Goal: Transaction & Acquisition: Subscribe to service/newsletter

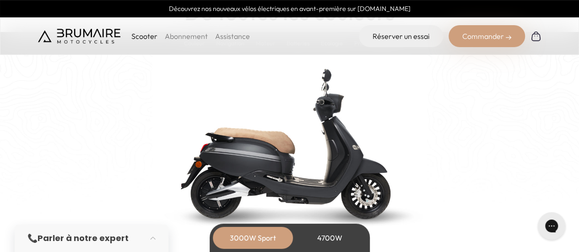
scroll to position [993, 0]
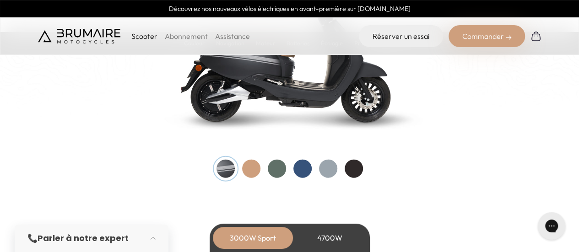
click at [252, 173] on div at bounding box center [251, 169] width 18 height 18
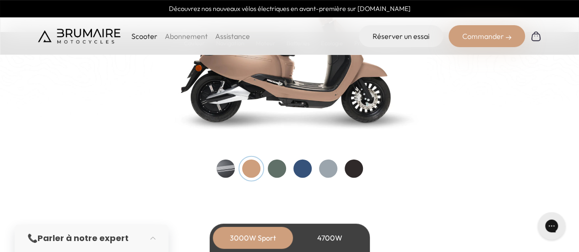
click at [276, 172] on div at bounding box center [277, 169] width 18 height 18
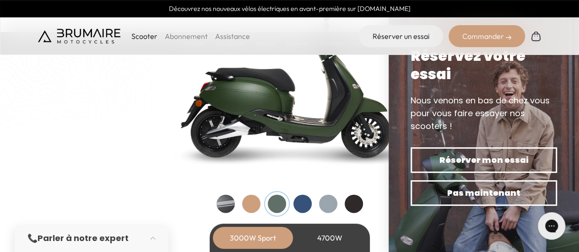
scroll to position [959, 0]
click at [301, 202] on div at bounding box center [302, 203] width 18 height 18
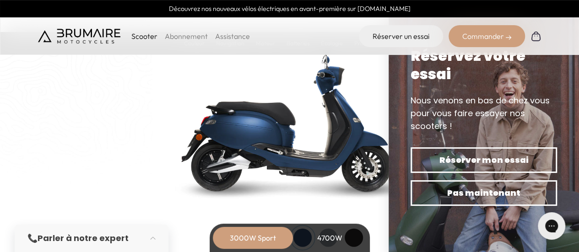
scroll to position [1004, 0]
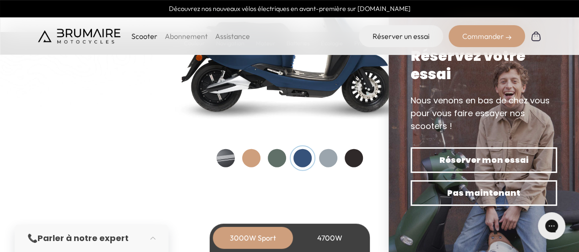
click at [356, 160] on div at bounding box center [354, 158] width 18 height 18
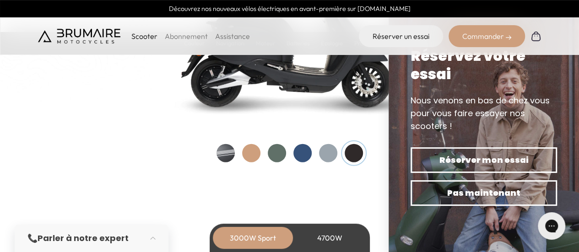
scroll to position [1012, 0]
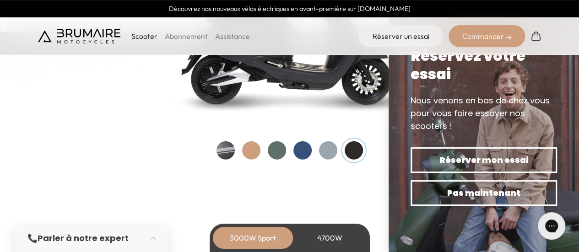
click at [304, 148] on div at bounding box center [302, 150] width 18 height 18
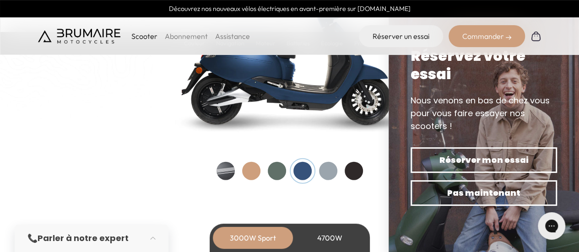
scroll to position [992, 0]
click at [277, 170] on div at bounding box center [277, 171] width 18 height 18
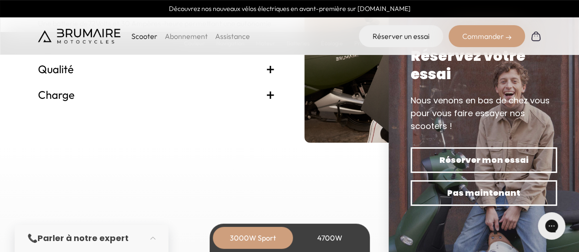
scroll to position [1985, 0]
click at [271, 95] on span "+" at bounding box center [270, 93] width 9 height 15
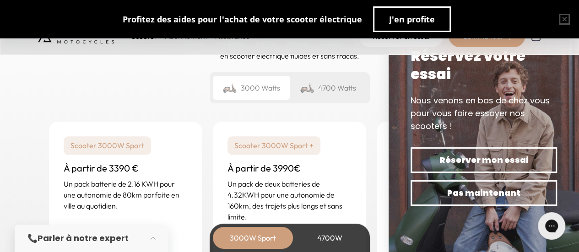
scroll to position [2171, 0]
click at [348, 155] on div "Scooter 3000W Sport + À partir de 3990€ Un pack de deux batteries de 4.32KWH po…" at bounding box center [289, 178] width 153 height 115
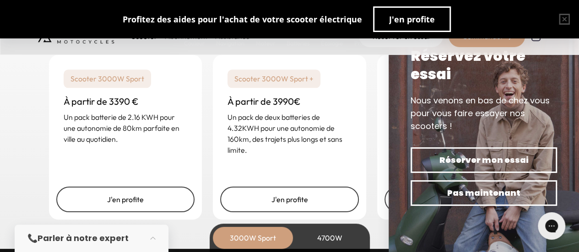
scroll to position [2238, 0]
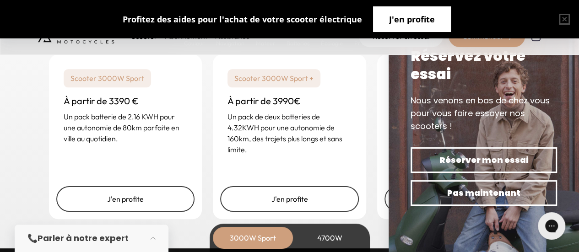
click at [439, 18] on button "J'en profite" at bounding box center [412, 19] width 78 height 26
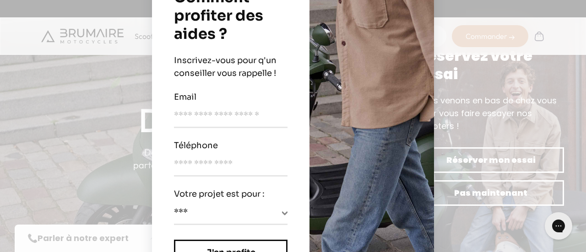
scroll to position [97, 0]
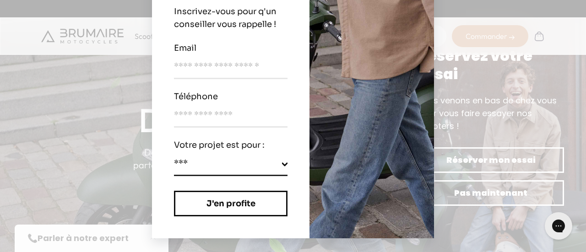
click at [276, 162] on select "**********" at bounding box center [230, 166] width 113 height 18
click at [266, 74] on input "email" at bounding box center [230, 69] width 113 height 19
click at [347, 122] on img at bounding box center [371, 77] width 124 height 321
click at [403, 186] on img at bounding box center [371, 77] width 124 height 321
click at [549, 15] on div "**********" at bounding box center [293, 126] width 586 height 252
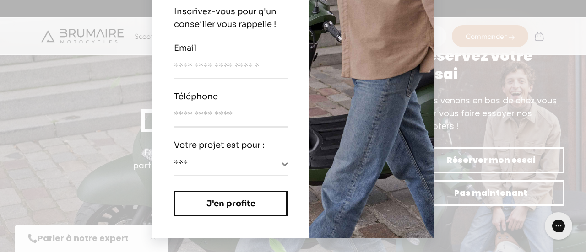
click at [363, 68] on img at bounding box center [371, 77] width 124 height 321
click at [361, 194] on img at bounding box center [371, 77] width 124 height 321
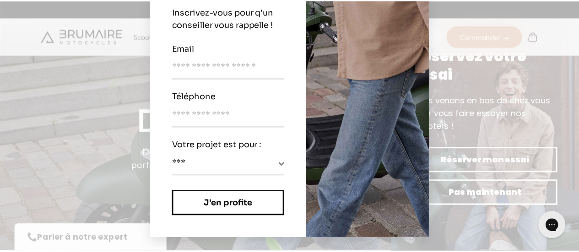
scroll to position [0, 0]
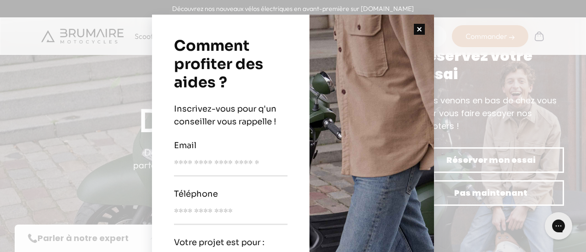
click at [418, 27] on button "button" at bounding box center [419, 29] width 29 height 29
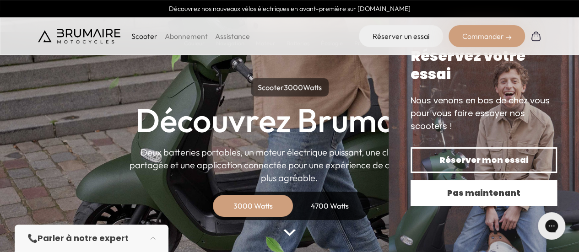
click at [495, 195] on span "Pas maintenant" at bounding box center [483, 193] width 114 height 13
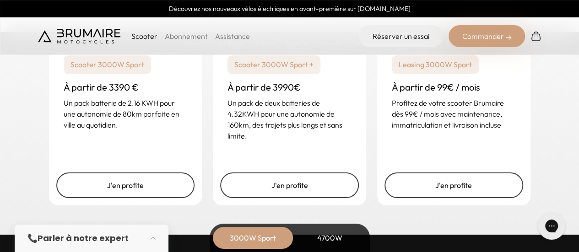
scroll to position [2240, 0]
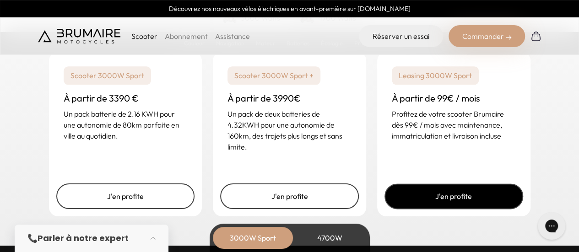
click at [473, 194] on link "J'en profite" at bounding box center [453, 196] width 139 height 26
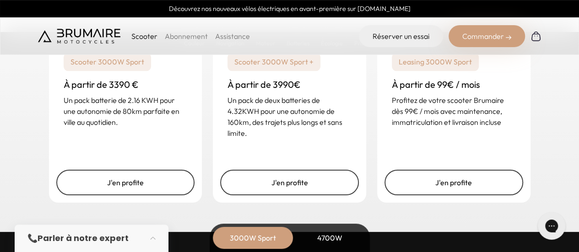
scroll to position [2256, 0]
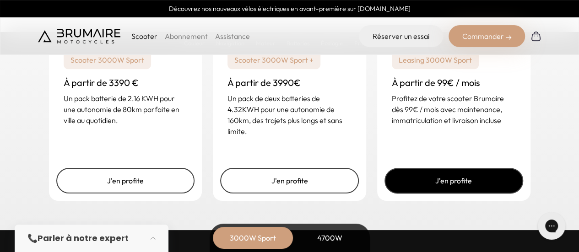
click at [444, 187] on link "J'en profite" at bounding box center [453, 181] width 139 height 26
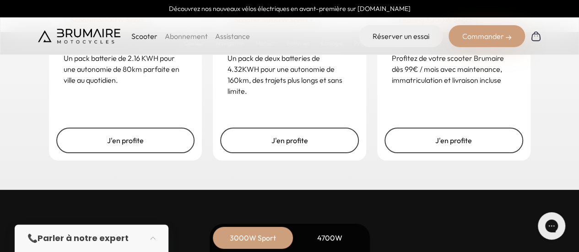
scroll to position [2297, 0]
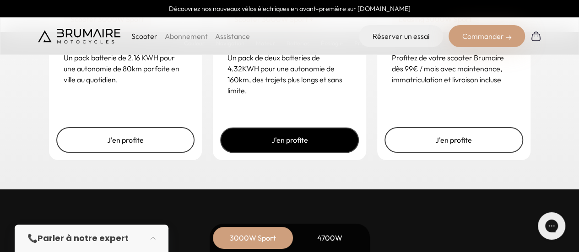
click at [286, 142] on link "J'en profite" at bounding box center [289, 140] width 139 height 26
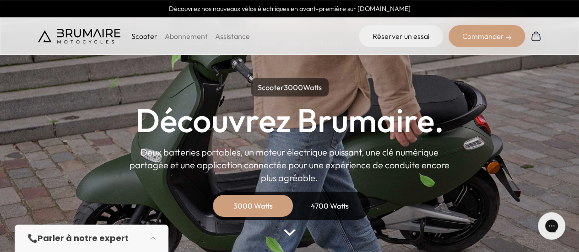
click at [194, 41] on li "Abonnement" at bounding box center [186, 36] width 43 height 11
click at [189, 36] on link "Abonnement" at bounding box center [186, 36] width 43 height 9
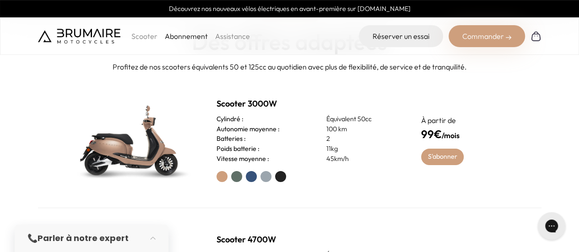
scroll to position [277, 0]
click at [237, 178] on label at bounding box center [236, 177] width 11 height 11
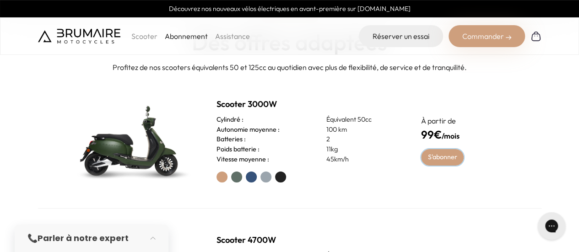
click at [448, 157] on link "S'abonner" at bounding box center [442, 157] width 43 height 16
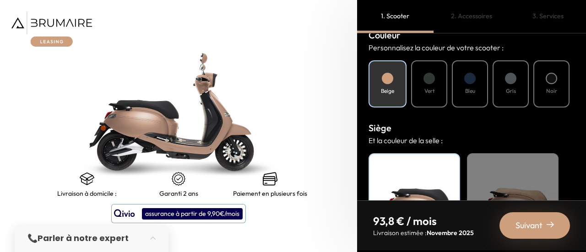
scroll to position [345, 0]
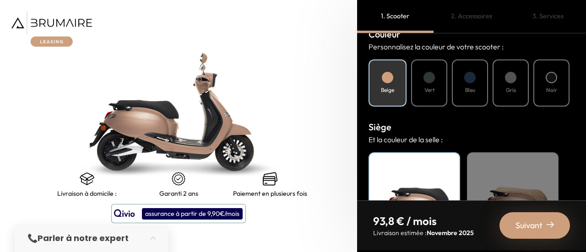
click at [431, 89] on h4 "Vert" at bounding box center [429, 90] width 10 height 8
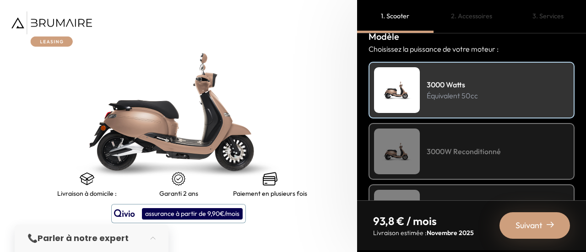
scroll to position [0, 0]
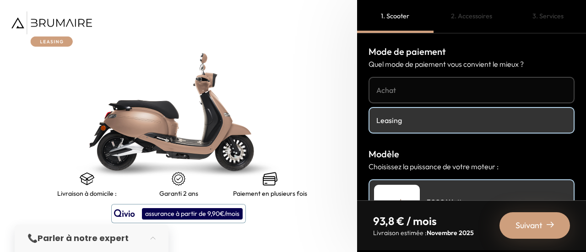
click at [457, 87] on h4 "Achat" at bounding box center [471, 90] width 190 height 11
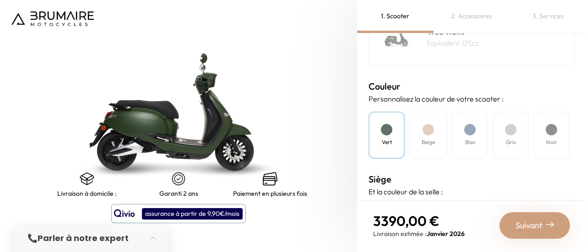
scroll to position [231, 0]
click at [385, 140] on h4 "Vert" at bounding box center [387, 143] width 10 height 8
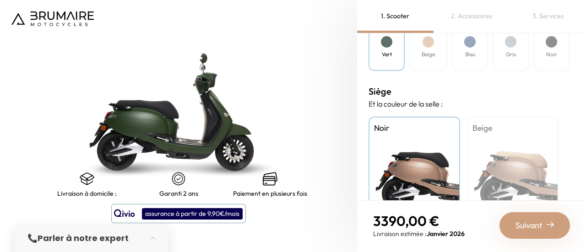
scroll to position [362, 0]
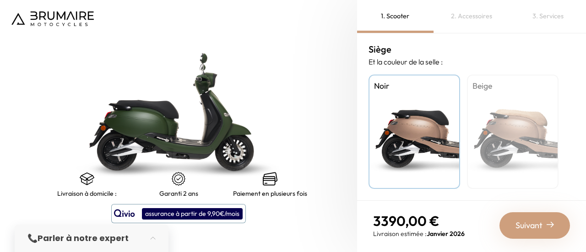
click at [509, 159] on div "Beige" at bounding box center [513, 132] width 92 height 114
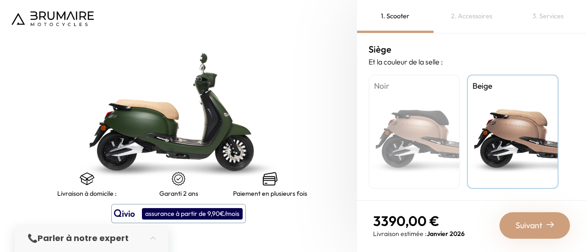
click at [404, 146] on div "Noir" at bounding box center [414, 132] width 92 height 114
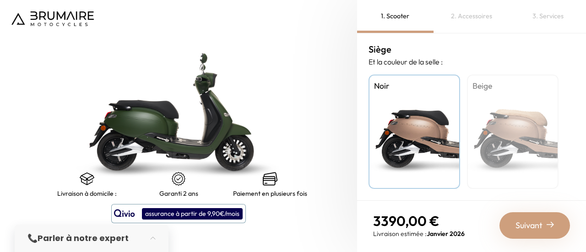
click at [497, 140] on div "Beige" at bounding box center [513, 132] width 92 height 114
